Goal: Transaction & Acquisition: Purchase product/service

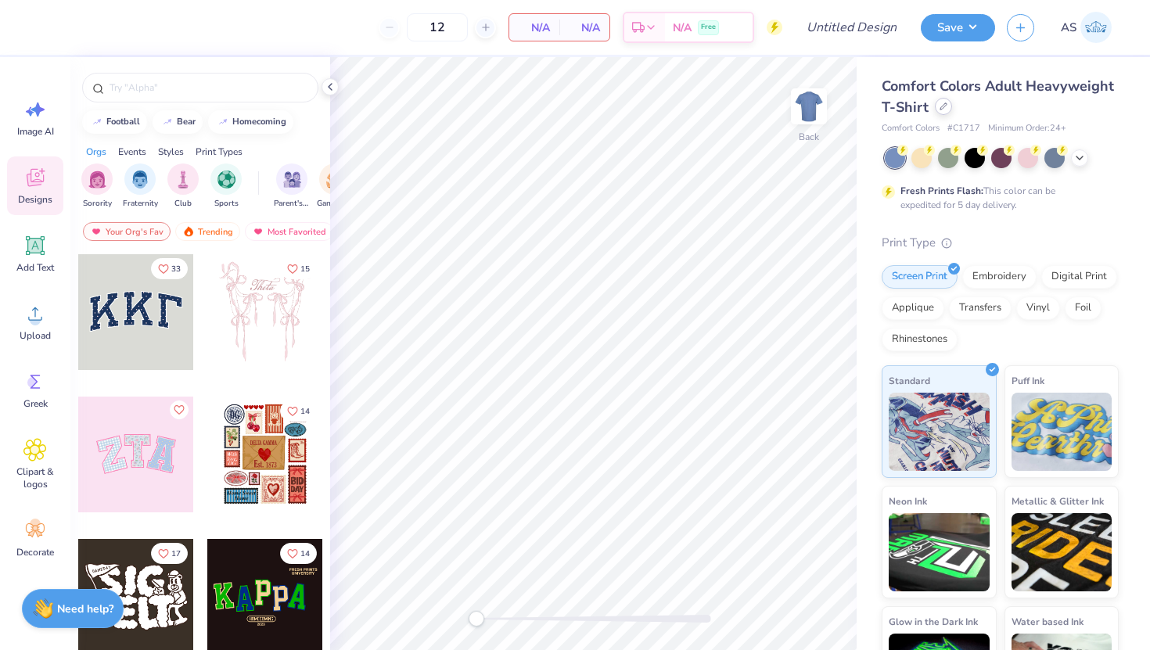
click at [945, 107] on icon at bounding box center [943, 106] width 8 height 8
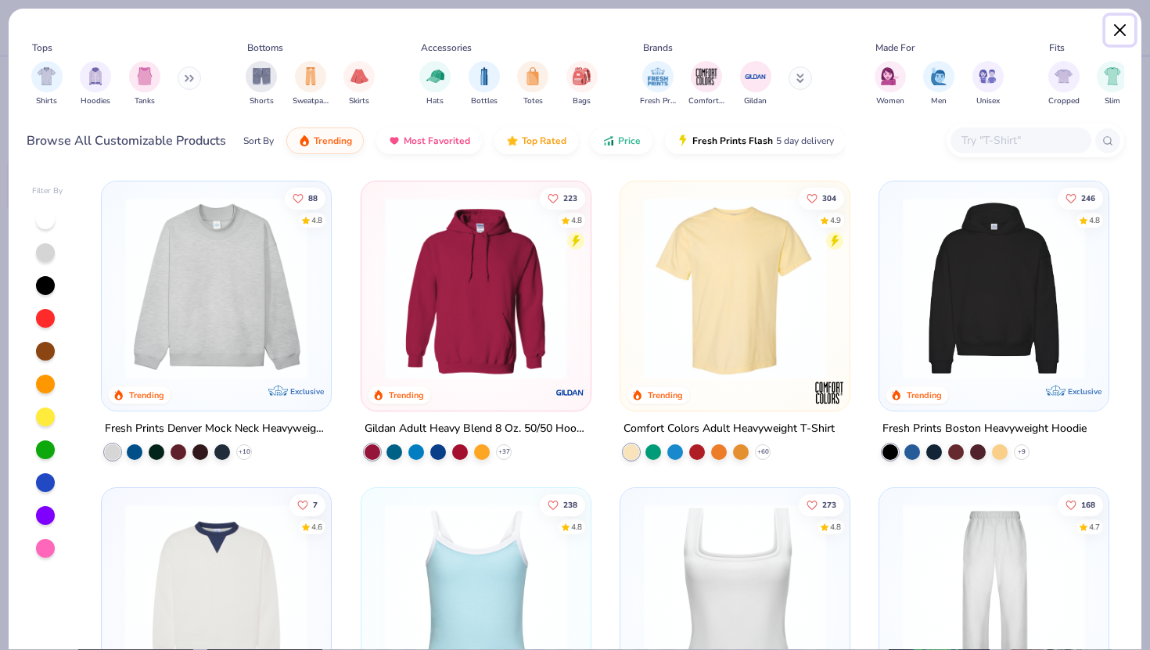
click at [1125, 32] on button "Close" at bounding box center [1120, 31] width 30 height 30
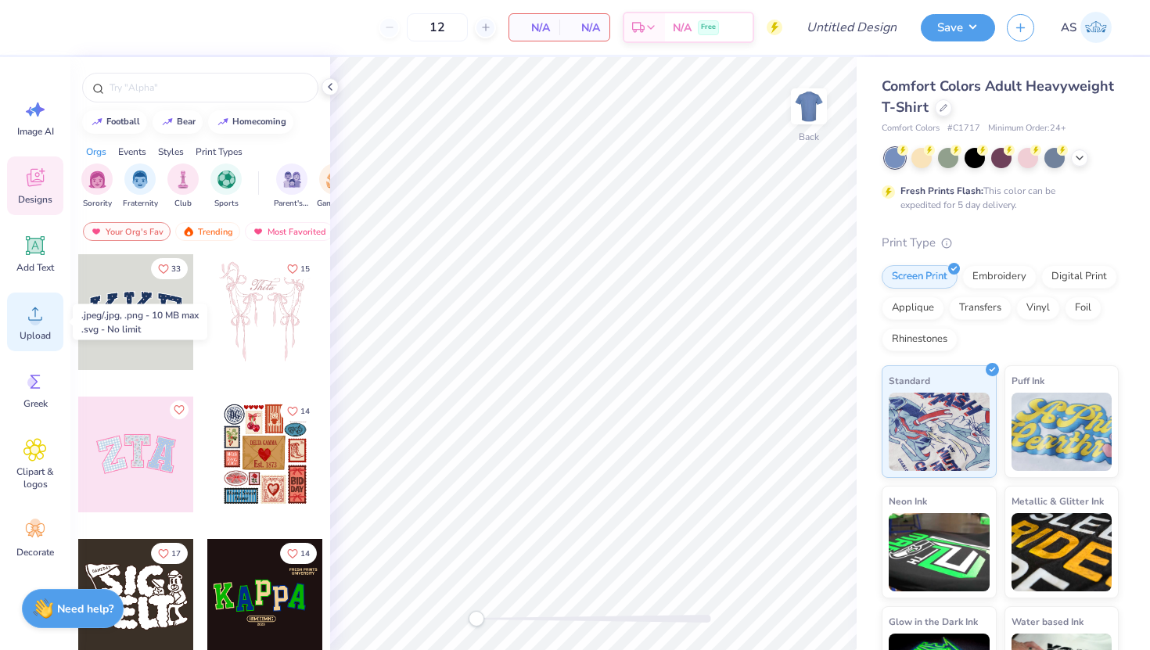
click at [46, 329] on div "Upload" at bounding box center [35, 322] width 56 height 59
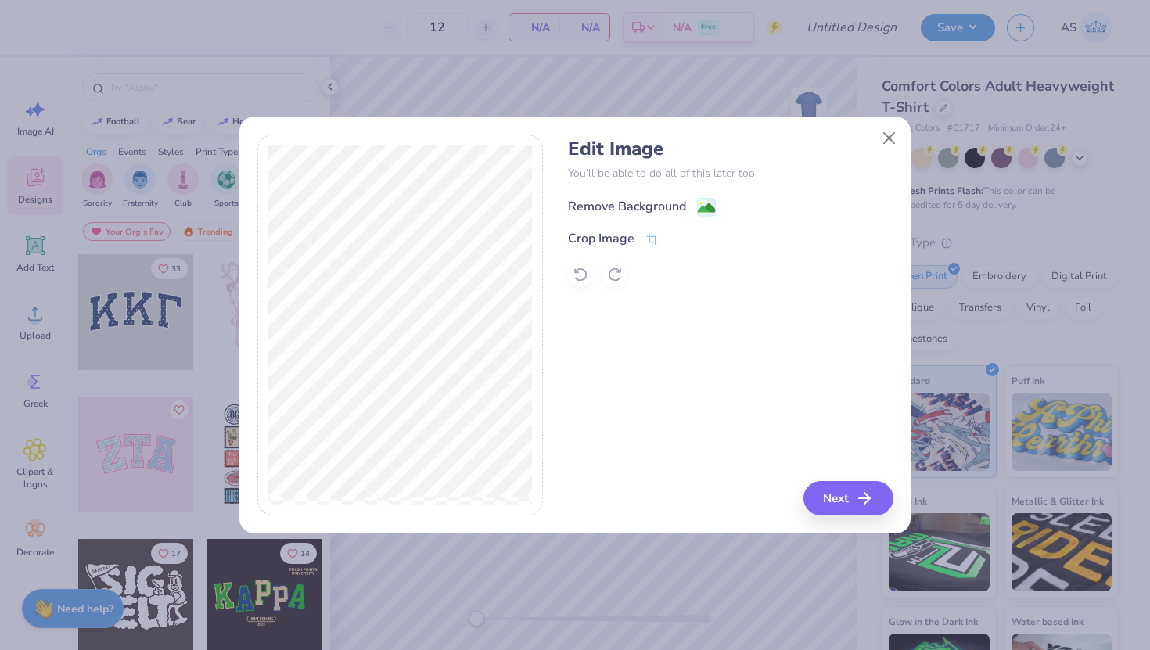
click at [659, 207] on div "Remove Background" at bounding box center [627, 206] width 118 height 19
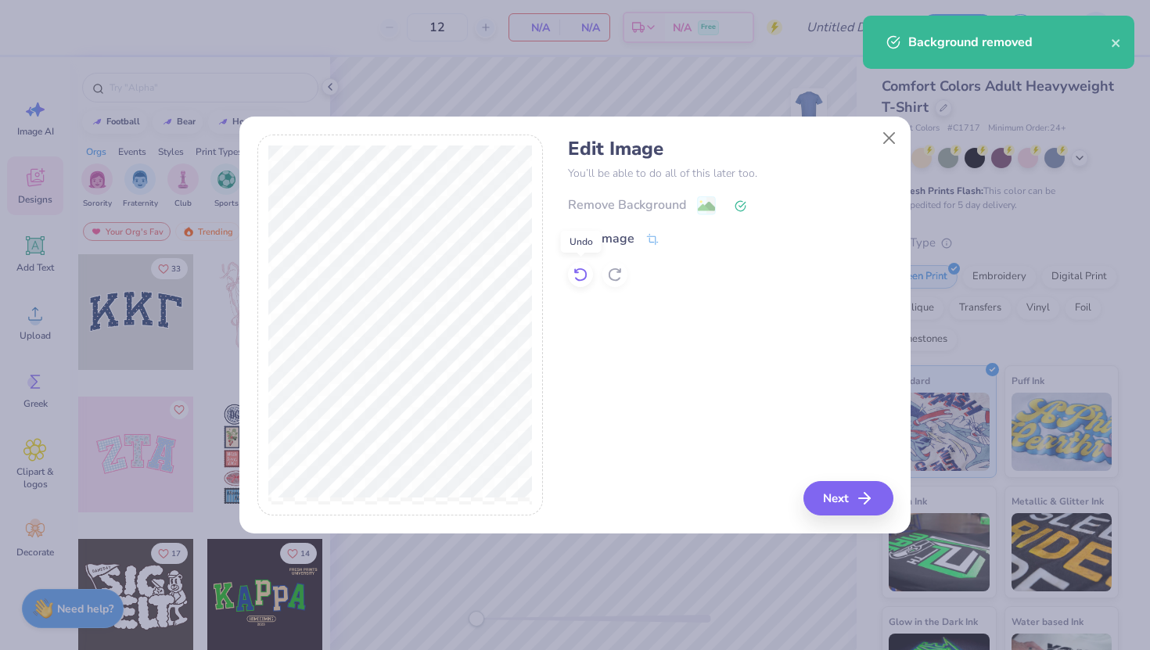
click at [579, 274] on icon at bounding box center [581, 275] width 16 height 16
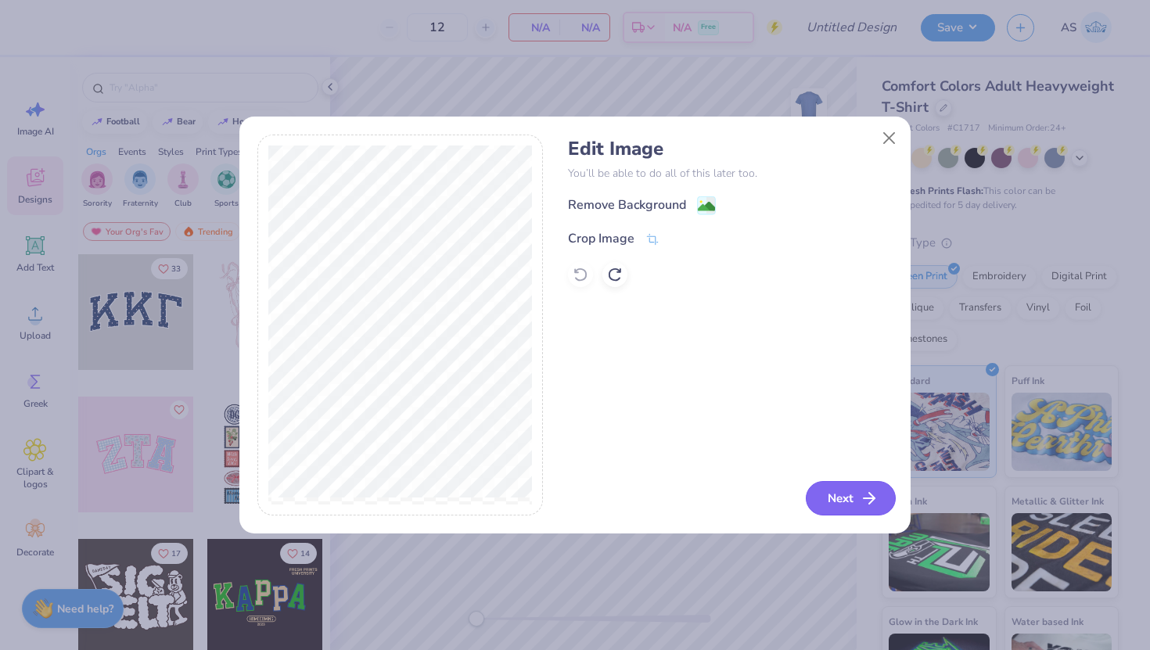
click at [828, 490] on button "Next" at bounding box center [851, 498] width 90 height 34
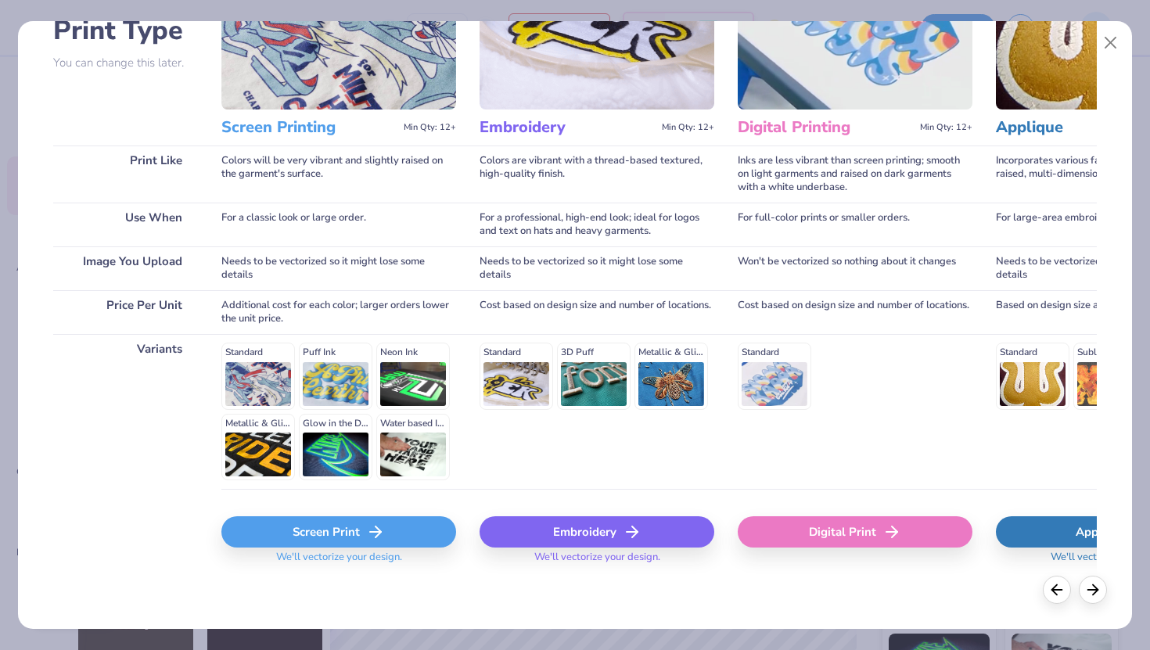
scroll to position [127, 0]
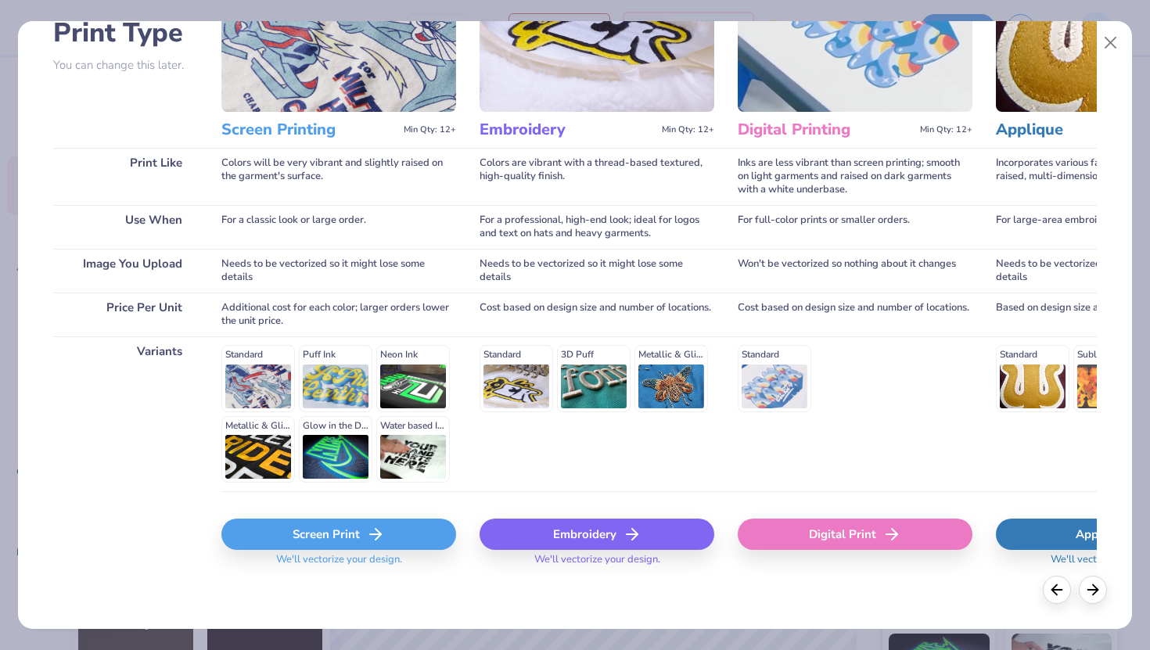
click at [346, 533] on div "Screen Print" at bounding box center [338, 534] width 235 height 31
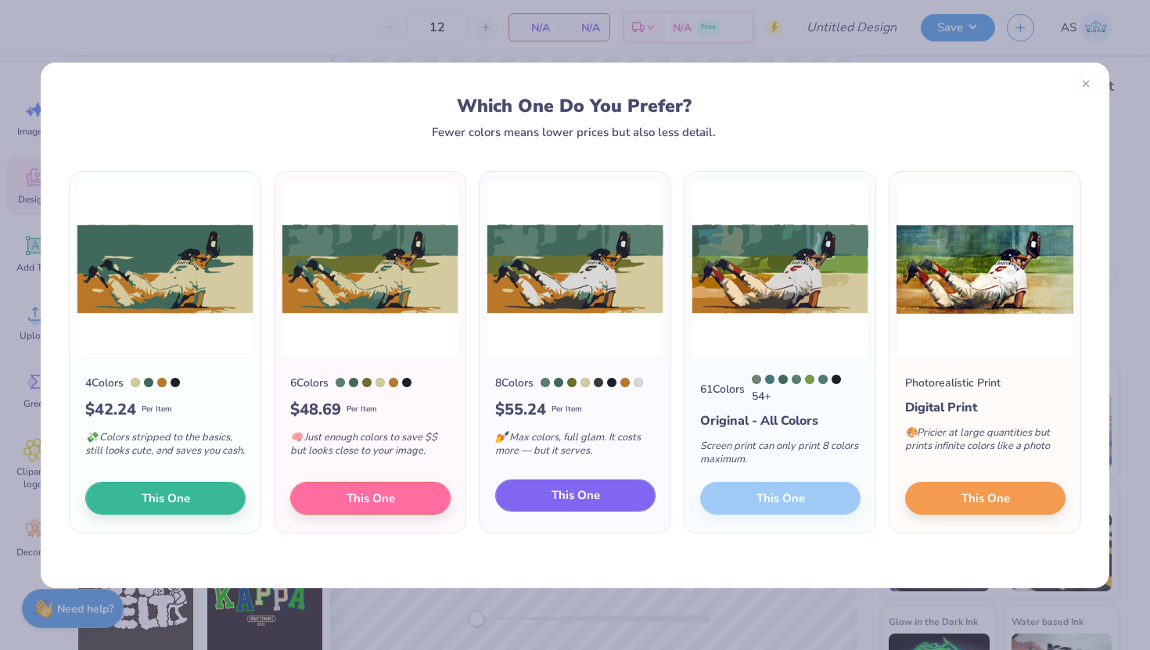
click at [545, 499] on button "This One" at bounding box center [575, 495] width 160 height 33
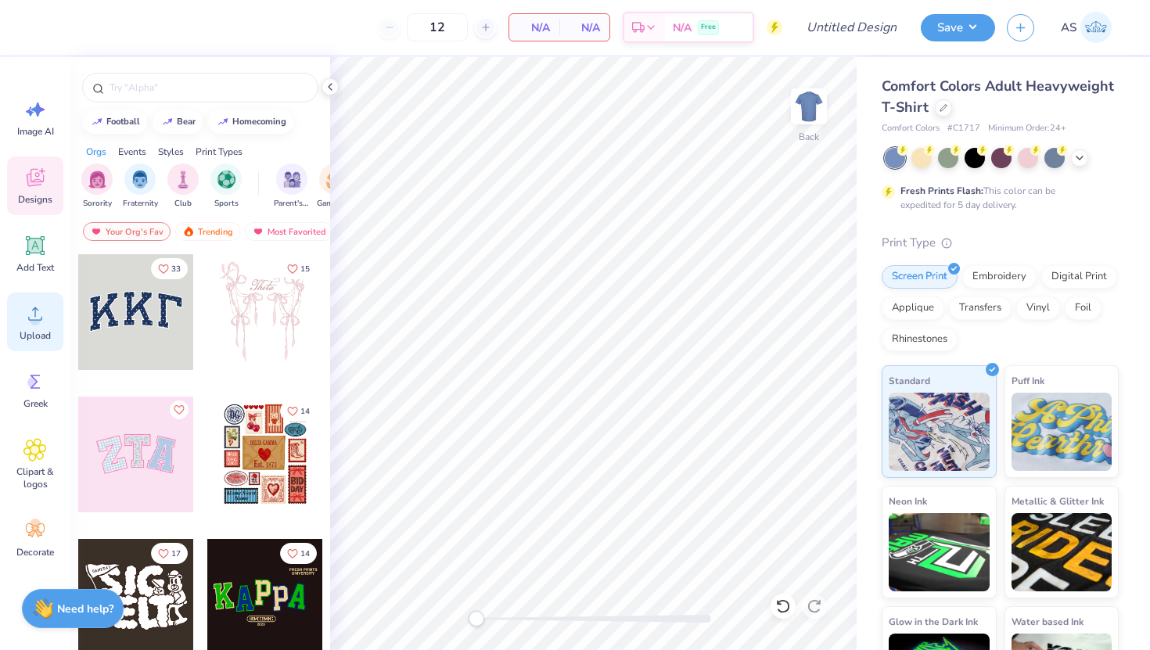
click at [45, 322] on icon at bounding box center [34, 313] width 23 height 23
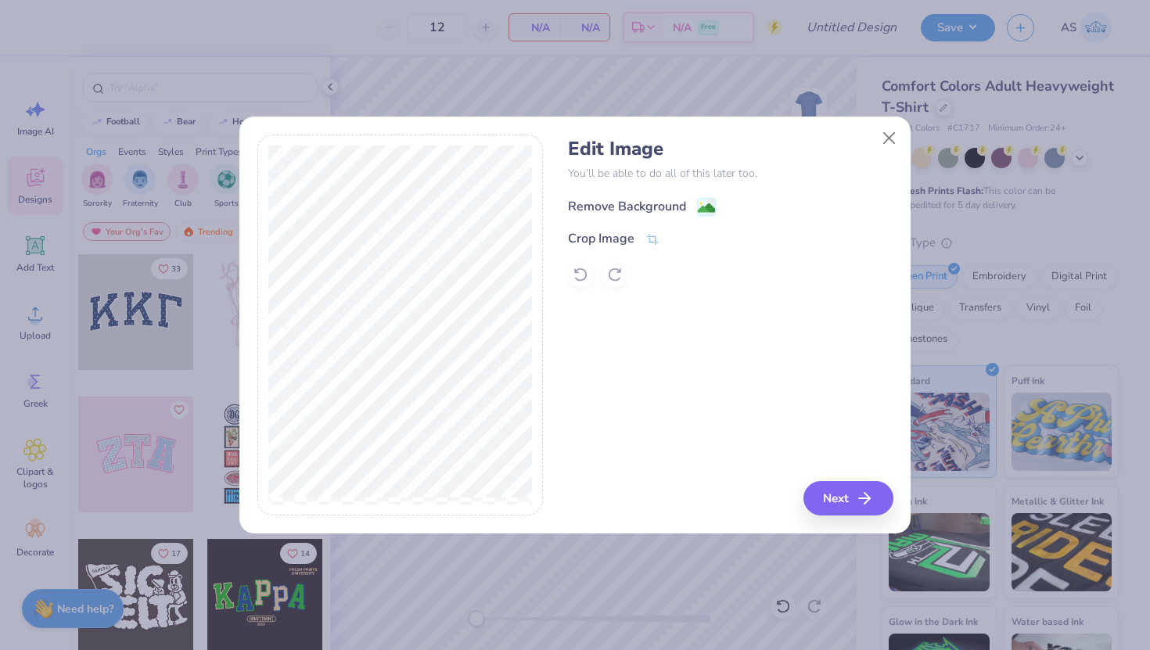
click at [635, 205] on div "Remove Background" at bounding box center [627, 206] width 118 height 19
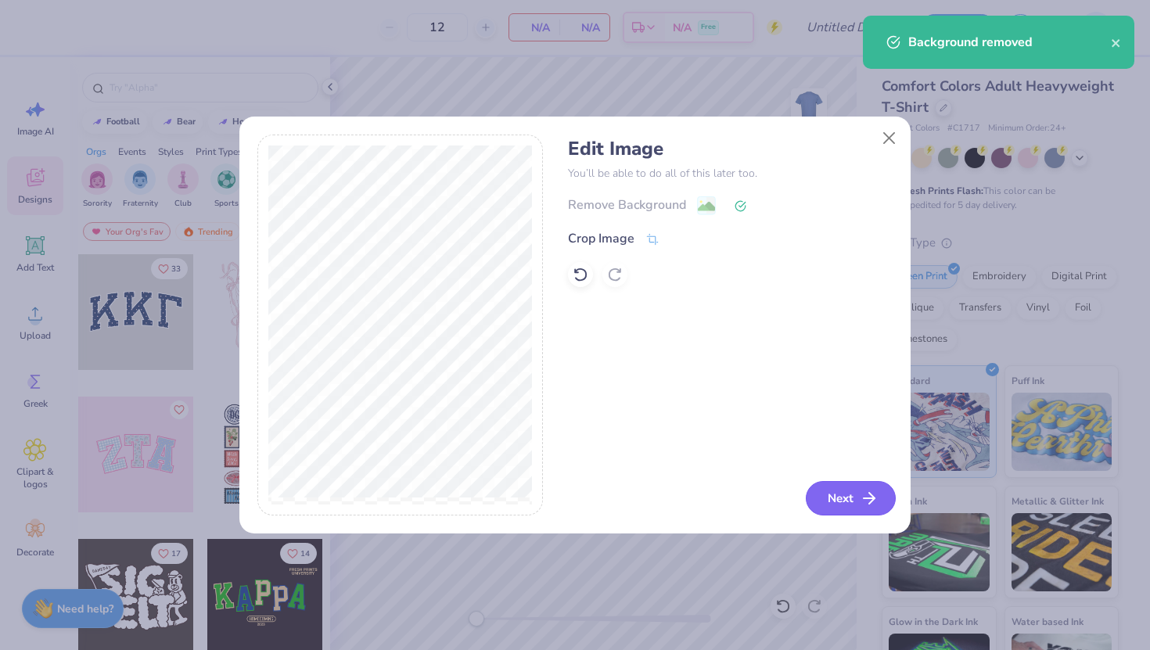
click at [852, 495] on button "Next" at bounding box center [851, 498] width 90 height 34
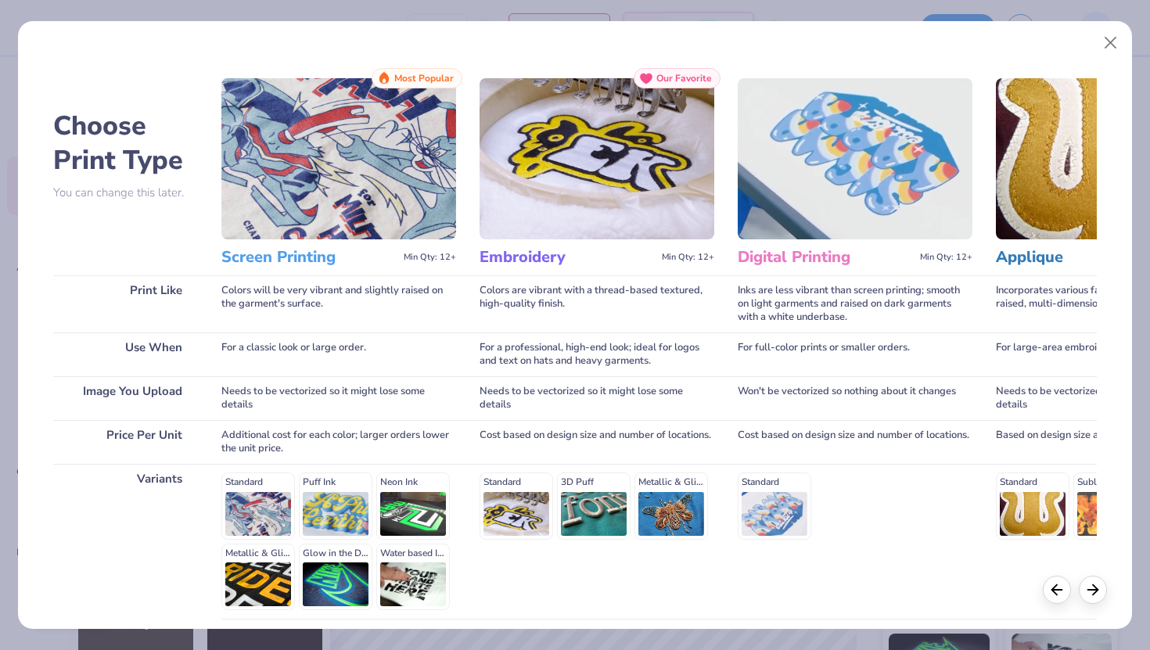
click at [350, 228] on img at bounding box center [338, 158] width 235 height 161
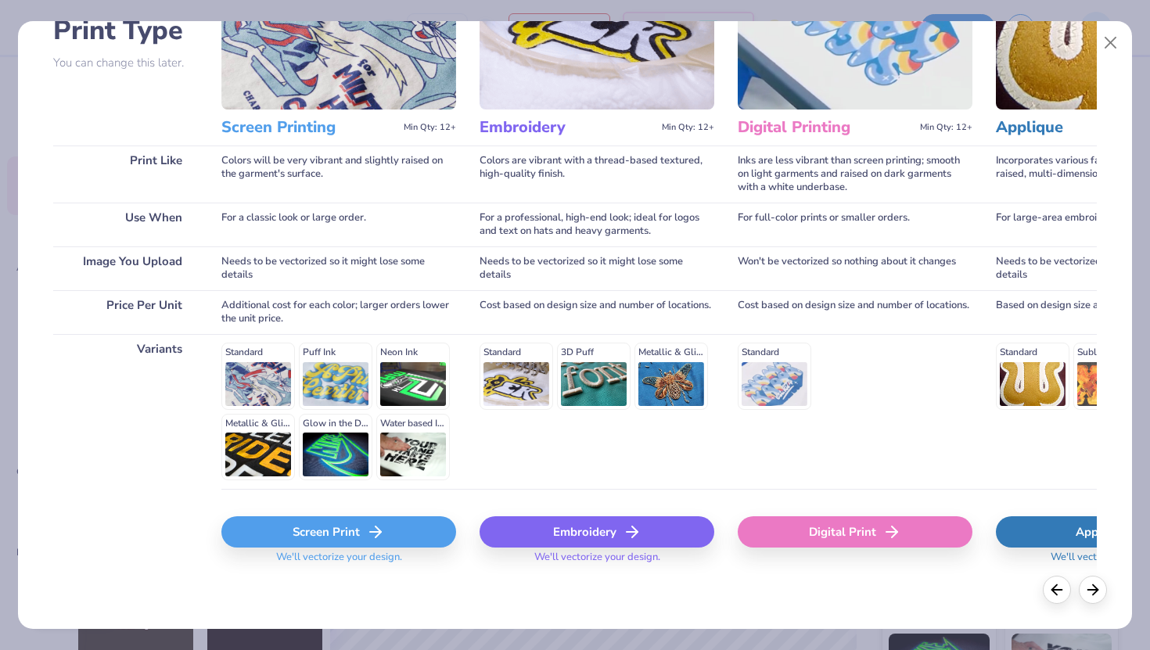
click at [319, 534] on div "Screen Print" at bounding box center [338, 531] width 235 height 31
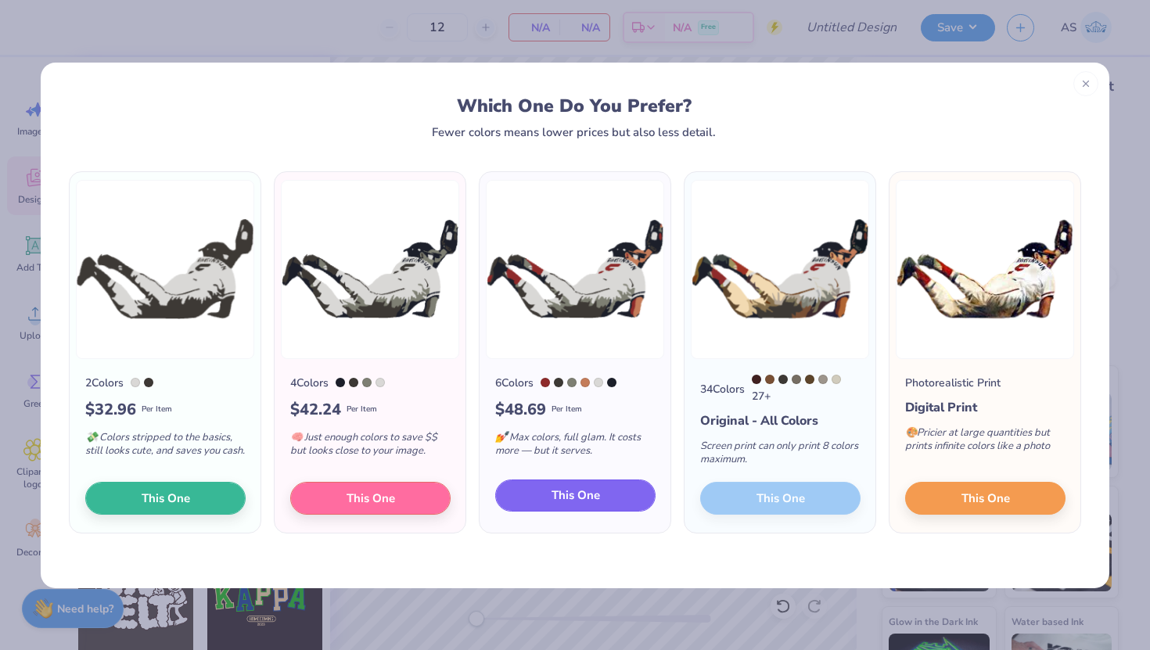
click at [619, 490] on button "This One" at bounding box center [575, 495] width 160 height 33
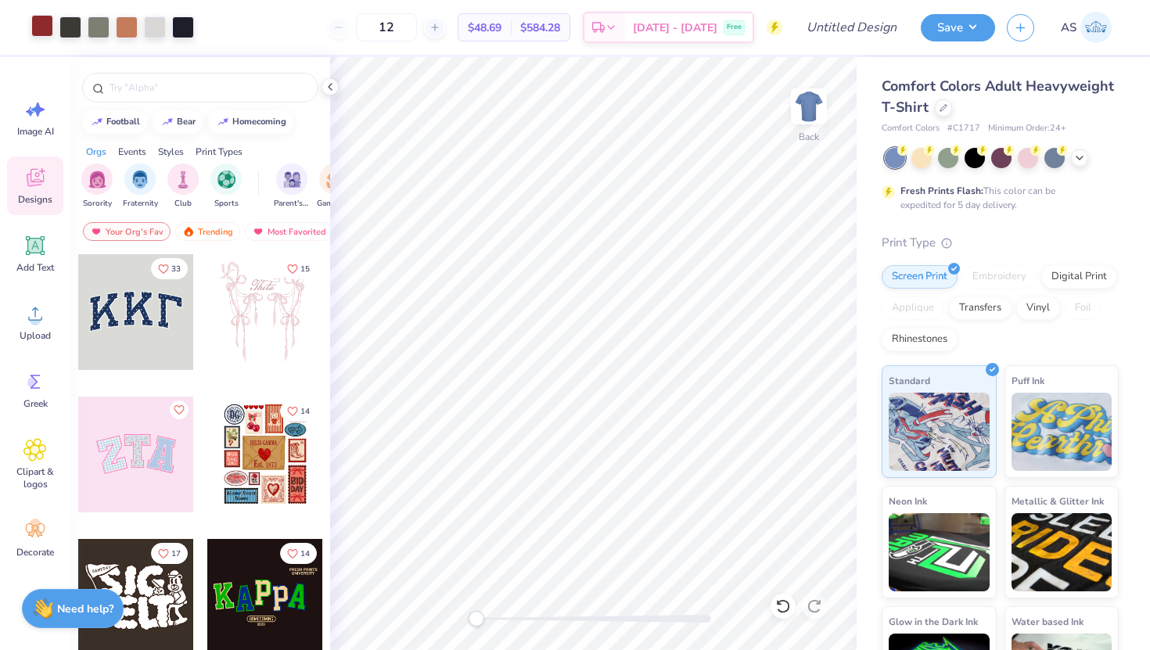
click at [43, 30] on div at bounding box center [42, 26] width 22 height 22
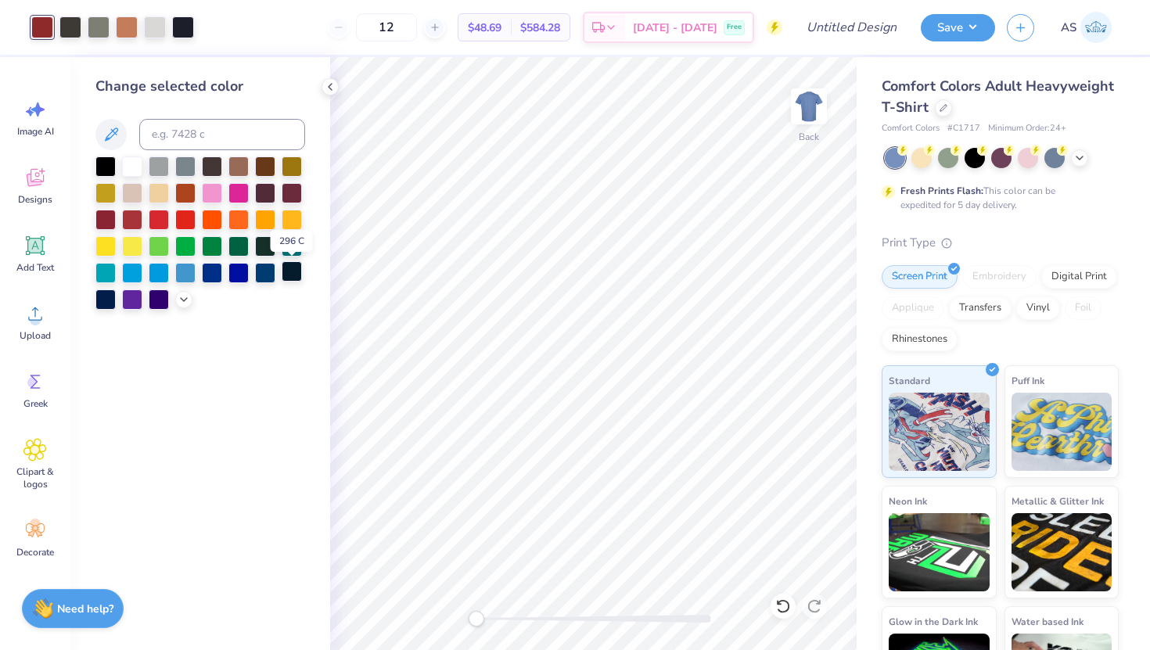
click at [293, 275] on div at bounding box center [292, 271] width 20 height 20
click at [265, 270] on div at bounding box center [265, 271] width 20 height 20
click at [278, 271] on div at bounding box center [200, 232] width 210 height 153
click at [282, 276] on div at bounding box center [292, 271] width 20 height 20
click at [1072, 163] on div at bounding box center [1002, 158] width 234 height 20
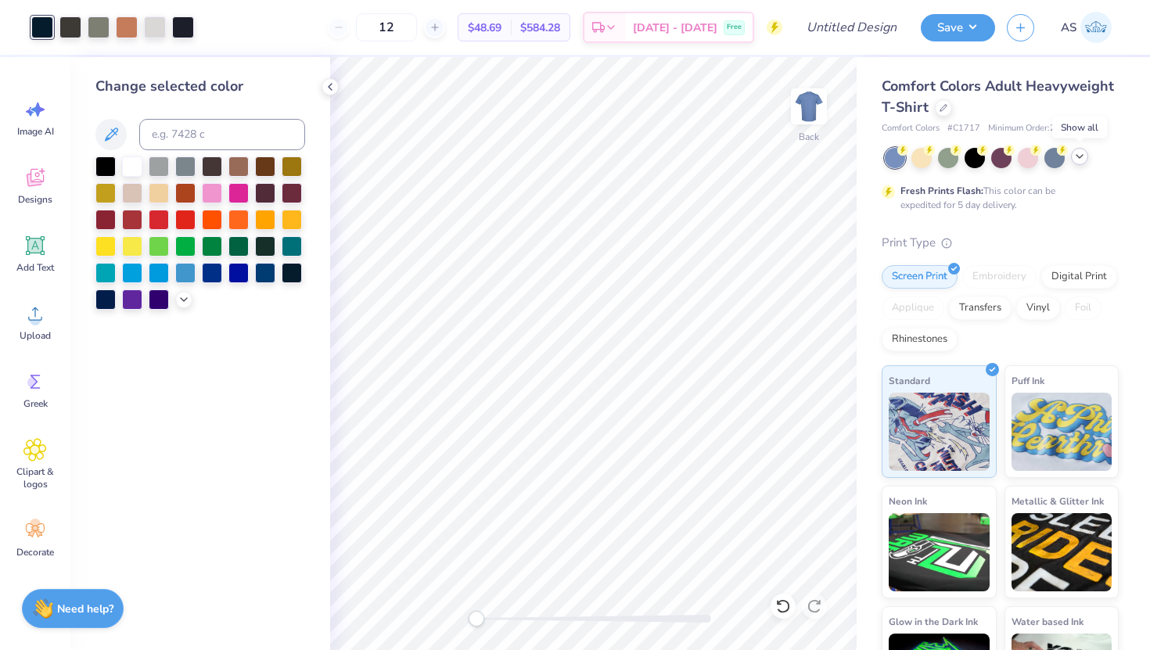
click at [1075, 156] on icon at bounding box center [1079, 156] width 13 height 13
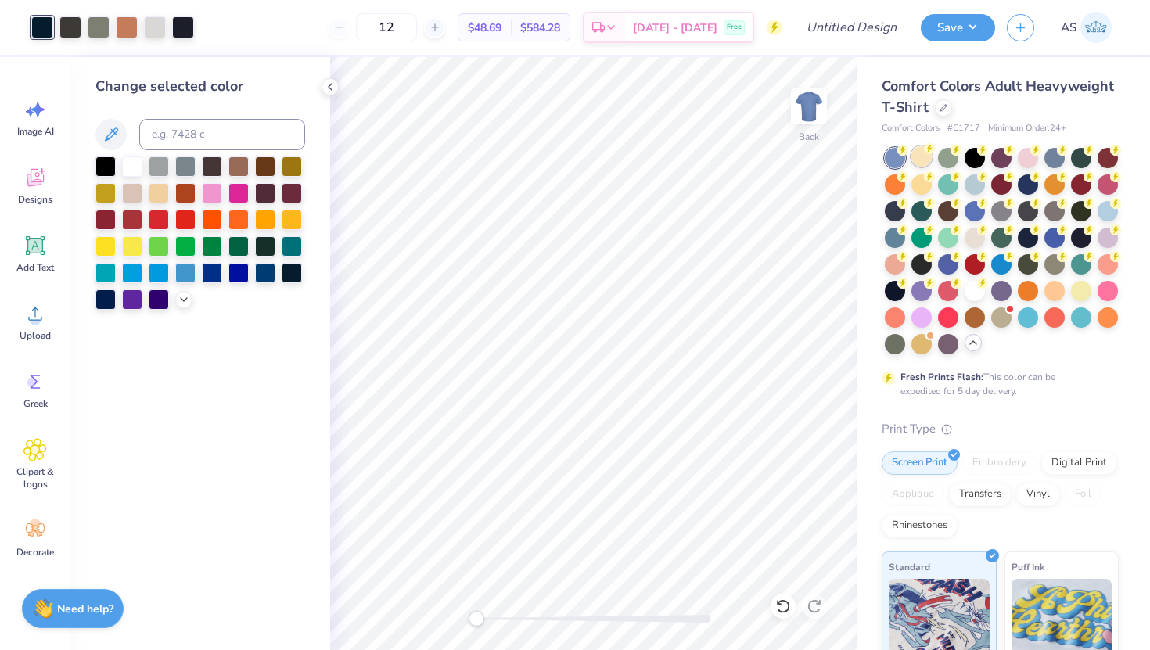
click at [921, 162] on div at bounding box center [921, 156] width 20 height 20
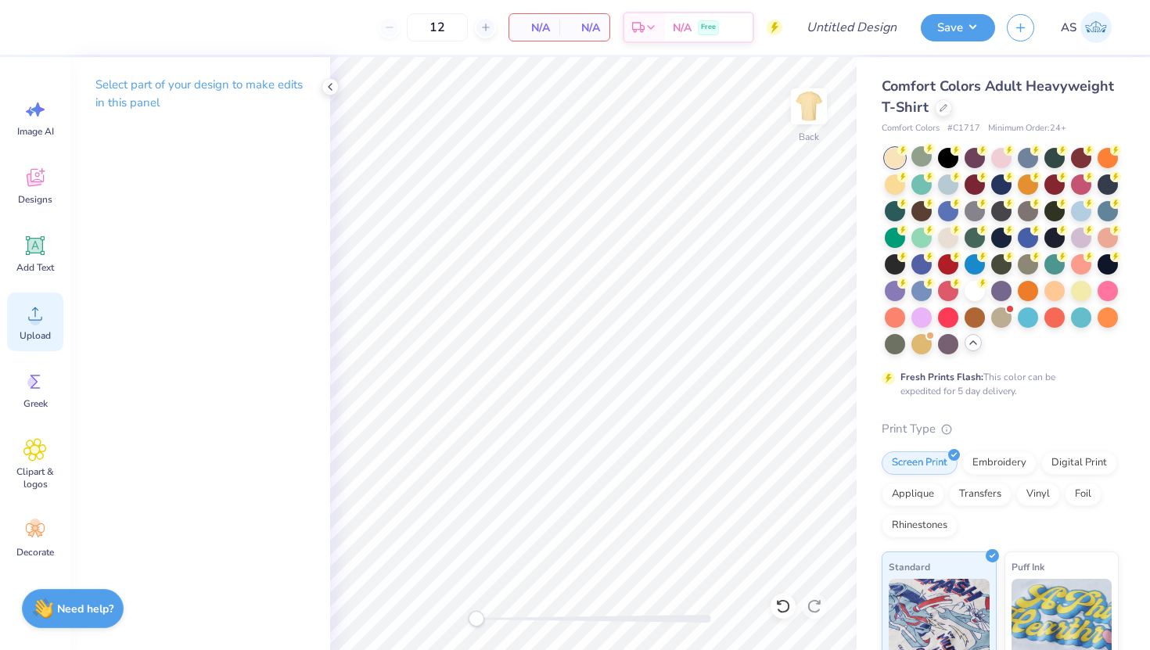
click at [43, 324] on icon at bounding box center [34, 313] width 23 height 23
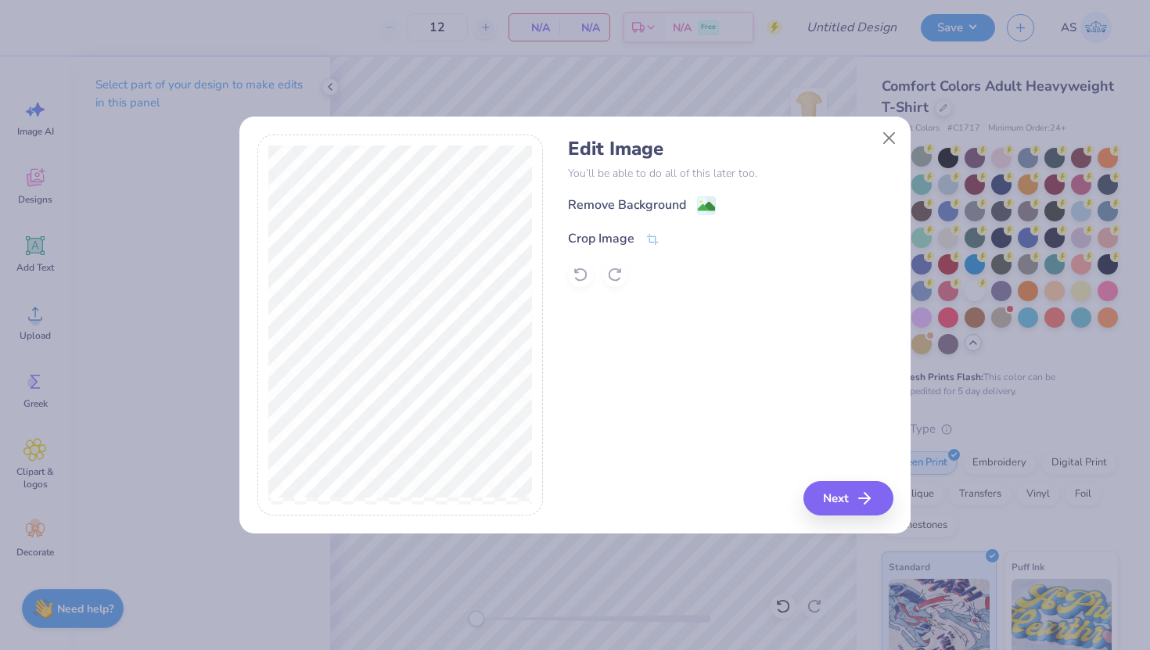
click at [640, 224] on div "Remove Background Crop Image" at bounding box center [730, 242] width 325 height 92
click at [635, 237] on div "Crop Image" at bounding box center [614, 240] width 92 height 19
click at [685, 231] on div at bounding box center [689, 238] width 39 height 19
click at [682, 235] on icon at bounding box center [678, 238] width 9 height 9
click at [889, 505] on button "Next" at bounding box center [851, 498] width 90 height 34
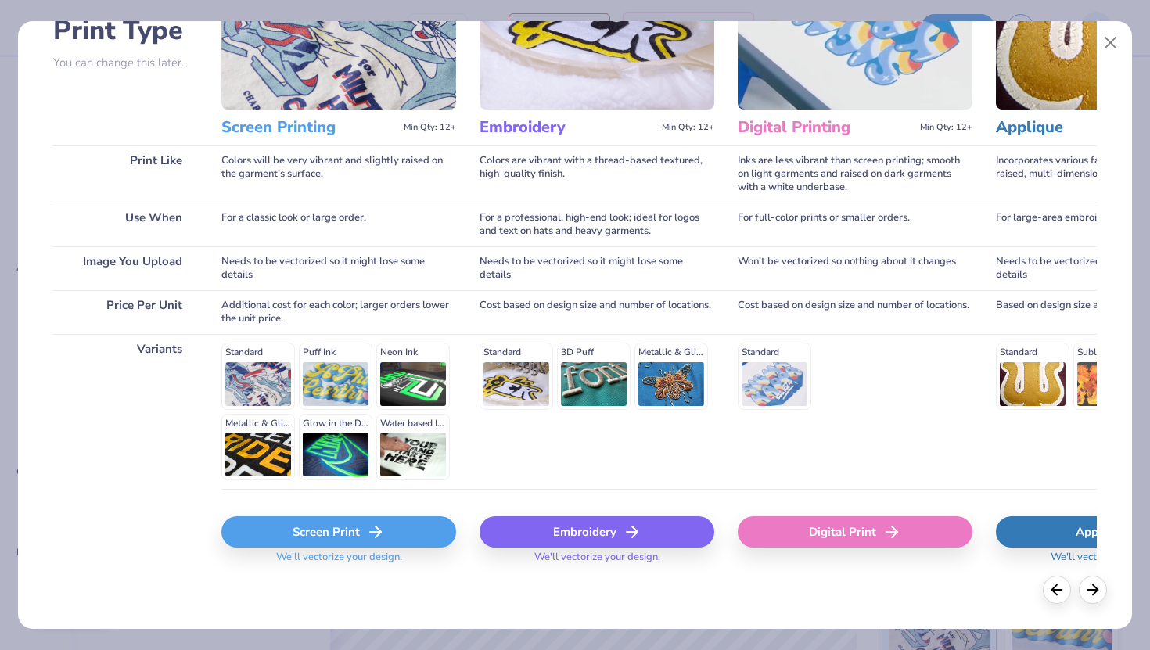
click at [311, 528] on div "Screen Print" at bounding box center [338, 531] width 235 height 31
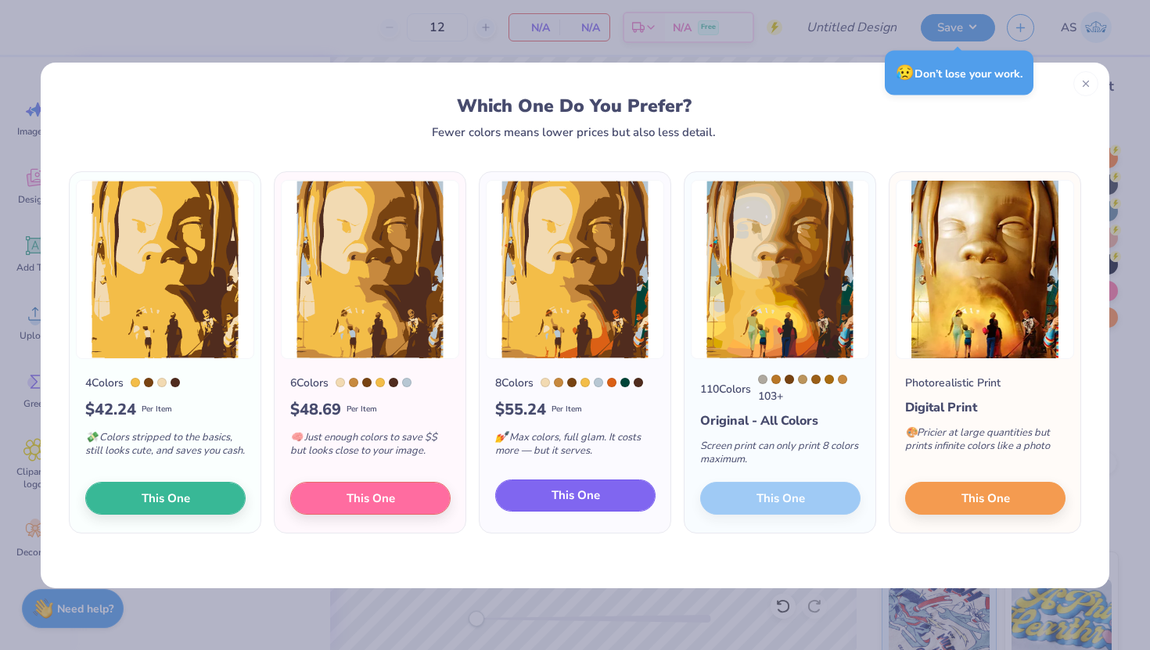
click at [620, 495] on button "This One" at bounding box center [575, 495] width 160 height 33
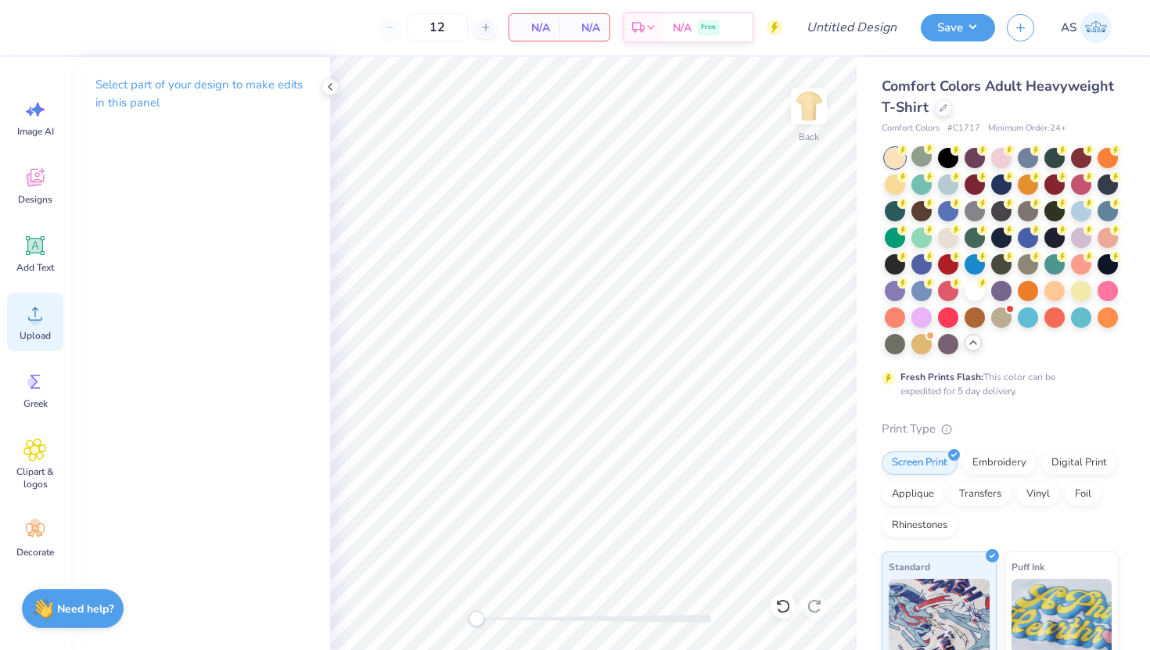
click at [54, 318] on div "Upload" at bounding box center [35, 322] width 56 height 59
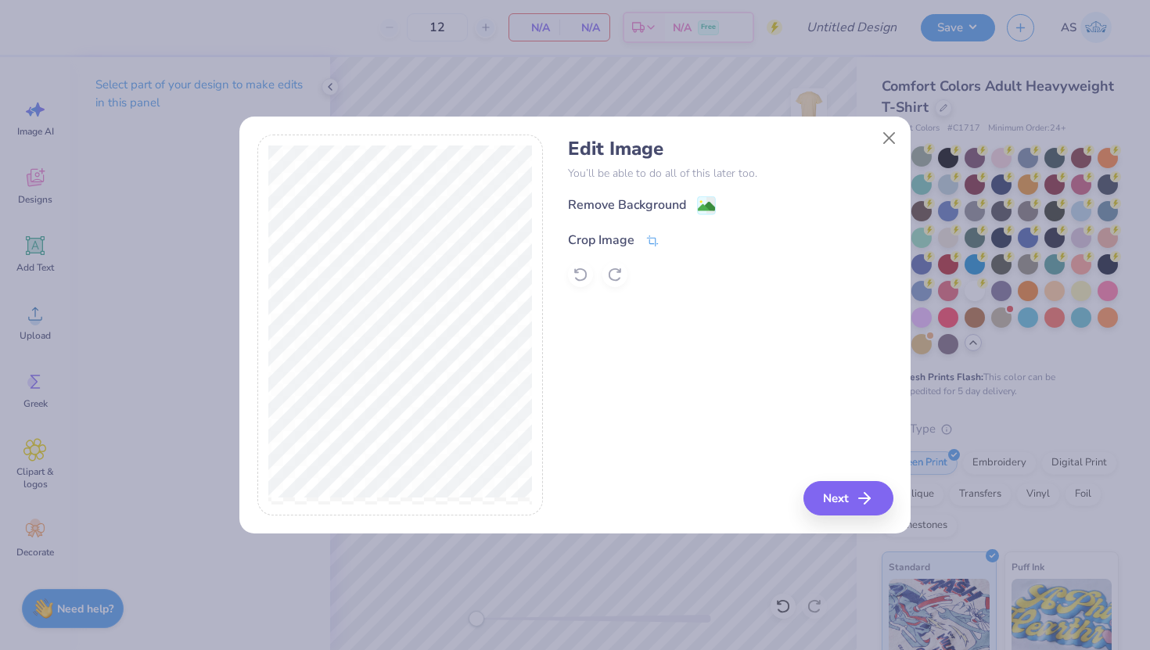
click at [625, 236] on div "Crop Image" at bounding box center [601, 240] width 66 height 19
click at [838, 487] on div "Edit Image You’ll be able to do all of this later too. Remove Background Crop I…" at bounding box center [730, 326] width 325 height 382
click at [678, 246] on div at bounding box center [689, 238] width 39 height 19
click at [677, 242] on icon at bounding box center [678, 238] width 9 height 9
click at [670, 203] on div "Remove Background" at bounding box center [627, 206] width 118 height 19
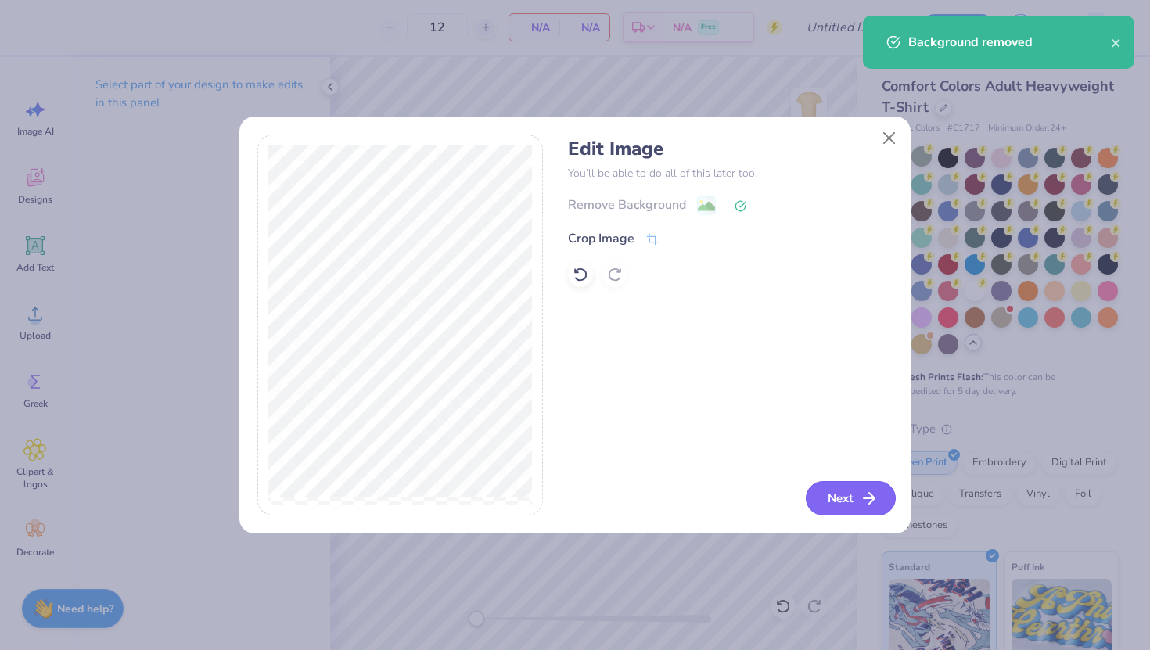
click at [846, 505] on button "Next" at bounding box center [851, 498] width 90 height 34
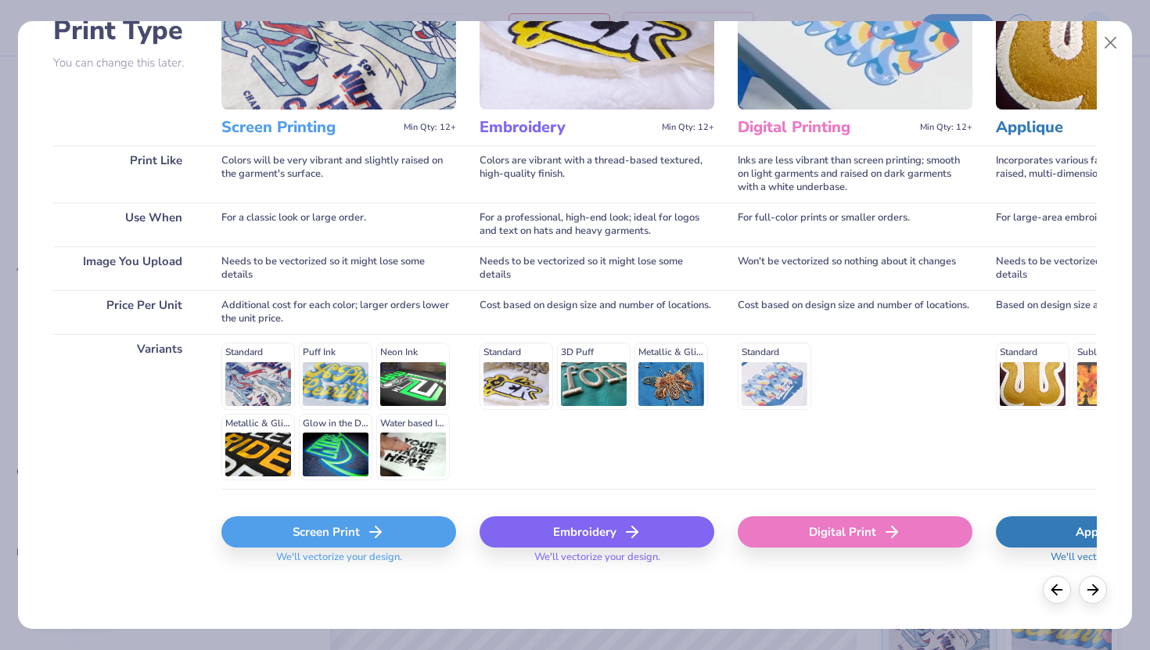
click at [325, 526] on div "Screen Print" at bounding box center [338, 531] width 235 height 31
